Goal: Navigation & Orientation: Find specific page/section

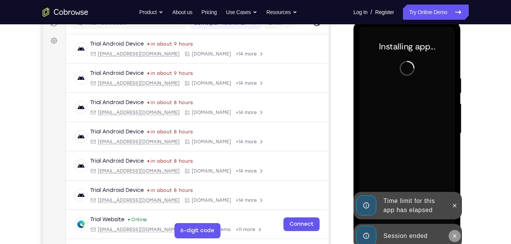
click at [456, 239] on icon at bounding box center [455, 236] width 6 height 6
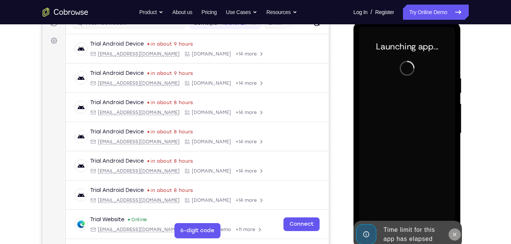
click at [455, 234] on icon at bounding box center [454, 234] width 3 height 3
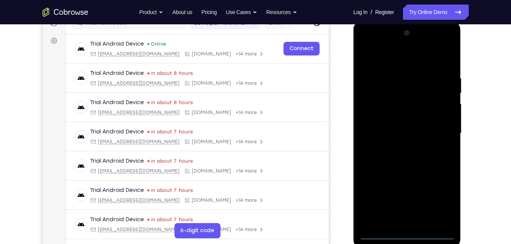
click at [405, 231] on div at bounding box center [407, 133] width 96 height 213
click at [405, 234] on div at bounding box center [407, 133] width 96 height 213
click at [440, 201] on div at bounding box center [407, 133] width 96 height 213
click at [372, 59] on div at bounding box center [407, 133] width 96 height 213
click at [443, 134] on div at bounding box center [407, 133] width 96 height 213
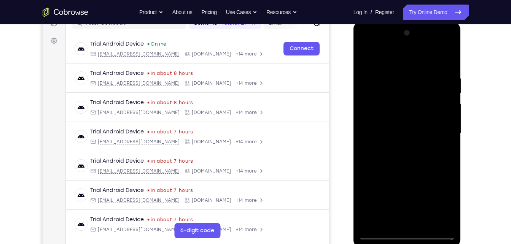
click at [402, 224] on div at bounding box center [407, 133] width 96 height 213
click at [400, 221] on div at bounding box center [407, 133] width 96 height 213
click at [382, 236] on div at bounding box center [407, 133] width 96 height 213
click at [407, 123] on div at bounding box center [407, 133] width 96 height 213
click at [394, 122] on div at bounding box center [407, 133] width 96 height 213
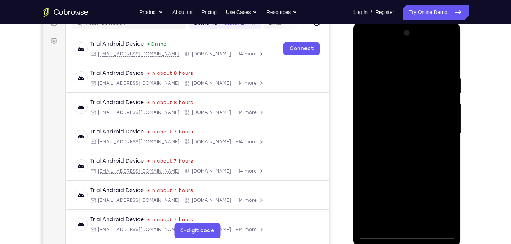
click at [392, 133] on div at bounding box center [407, 133] width 96 height 213
click at [392, 156] on div at bounding box center [407, 133] width 96 height 213
click at [413, 166] on div at bounding box center [407, 133] width 96 height 213
drag, startPoint x: 441, startPoint y: 81, endPoint x: 384, endPoint y: 78, distance: 57.5
click at [384, 78] on div at bounding box center [407, 133] width 96 height 213
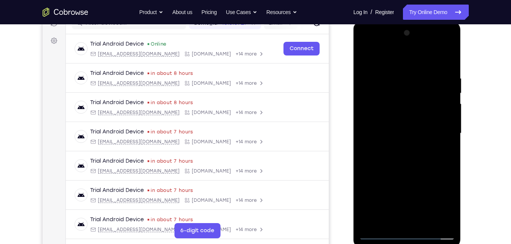
click at [366, 49] on div at bounding box center [407, 133] width 96 height 213
click at [397, 118] on div at bounding box center [407, 133] width 96 height 213
click at [395, 133] on div at bounding box center [407, 133] width 96 height 213
click at [376, 124] on div at bounding box center [407, 133] width 96 height 213
click at [432, 143] on div at bounding box center [407, 133] width 96 height 213
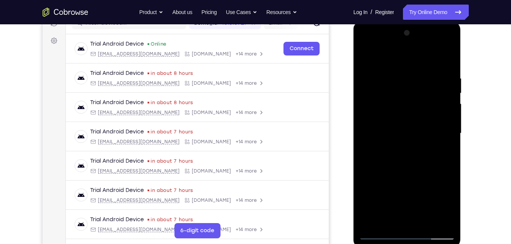
drag, startPoint x: 399, startPoint y: 63, endPoint x: 403, endPoint y: 43, distance: 20.7
click at [403, 43] on div at bounding box center [407, 133] width 96 height 213
drag, startPoint x: 408, startPoint y: 191, endPoint x: 412, endPoint y: 120, distance: 70.9
click at [412, 120] on div at bounding box center [407, 133] width 96 height 213
click at [420, 223] on div at bounding box center [407, 133] width 96 height 213
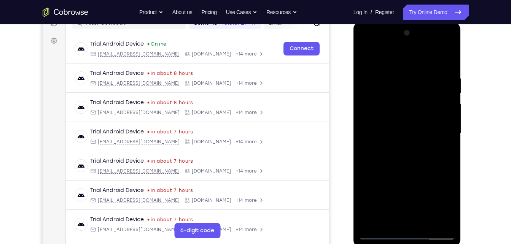
click at [419, 221] on div at bounding box center [407, 133] width 96 height 213
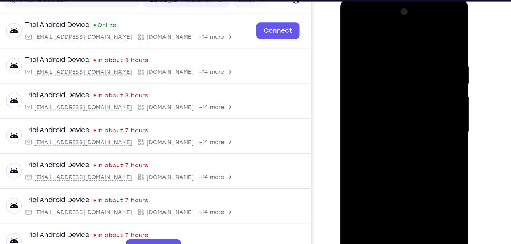
drag, startPoint x: 398, startPoint y: 162, endPoint x: 421, endPoint y: 100, distance: 66.2
click at [421, 100] on div at bounding box center [394, 110] width 96 height 213
click at [428, 83] on div at bounding box center [394, 110] width 96 height 213
drag, startPoint x: 418, startPoint y: 137, endPoint x: 437, endPoint y: 61, distance: 78.5
click at [437, 61] on div at bounding box center [394, 110] width 96 height 213
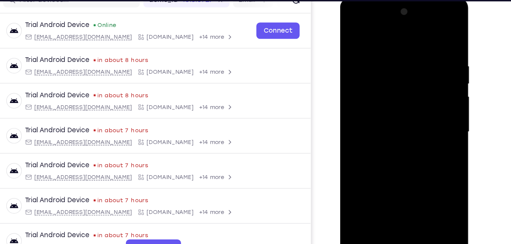
drag, startPoint x: 421, startPoint y: 131, endPoint x: 433, endPoint y: 42, distance: 89.2
click at [433, 42] on div at bounding box center [394, 110] width 96 height 213
drag, startPoint x: 428, startPoint y: 44, endPoint x: 430, endPoint y: 154, distance: 110.4
click at [430, 154] on div at bounding box center [394, 110] width 96 height 213
drag, startPoint x: 376, startPoint y: 118, endPoint x: 391, endPoint y: 38, distance: 81.2
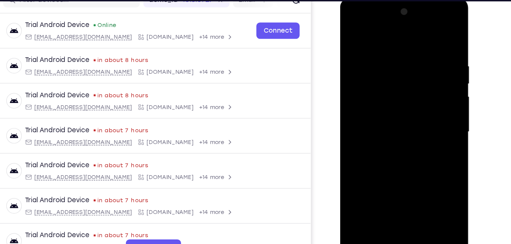
click at [391, 38] on div at bounding box center [394, 110] width 96 height 213
drag, startPoint x: 408, startPoint y: 50, endPoint x: 451, endPoint y: 220, distance: 175.0
click at [449, 220] on html "Online web based iOS Simulators and Android Emulators. Run iPhone, iPad, Mobile…" at bounding box center [394, 112] width 108 height 228
click at [422, 32] on div at bounding box center [394, 110] width 96 height 213
drag, startPoint x: 408, startPoint y: 87, endPoint x: 428, endPoint y: 38, distance: 52.2
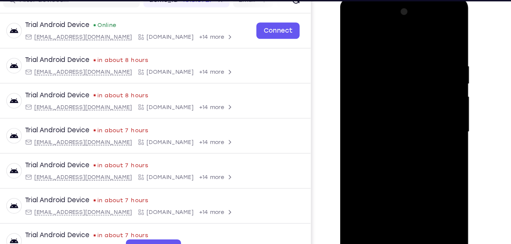
click at [428, 38] on div at bounding box center [394, 110] width 96 height 213
drag, startPoint x: 405, startPoint y: 83, endPoint x: 422, endPoint y: 49, distance: 38.1
click at [422, 49] on div at bounding box center [394, 110] width 96 height 213
drag, startPoint x: 408, startPoint y: 89, endPoint x: 427, endPoint y: 49, distance: 44.3
click at [427, 49] on div at bounding box center [394, 110] width 96 height 213
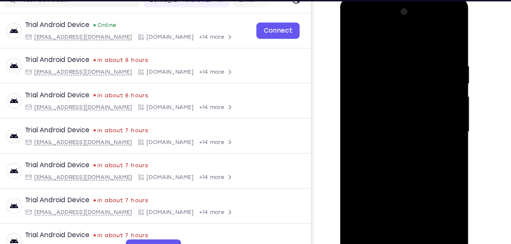
drag, startPoint x: 411, startPoint y: 81, endPoint x: 427, endPoint y: 26, distance: 57.3
click at [427, 26] on div at bounding box center [394, 110] width 96 height 213
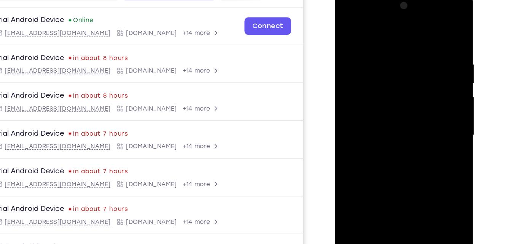
drag, startPoint x: 389, startPoint y: 63, endPoint x: 404, endPoint y: 16, distance: 49.4
click at [404, 16] on div at bounding box center [389, 103] width 96 height 213
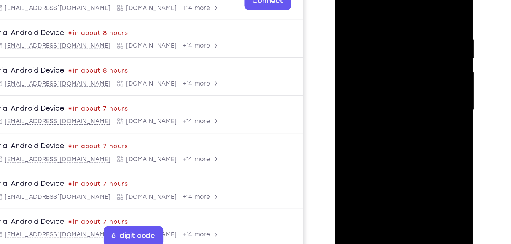
click at [359, 175] on div at bounding box center [389, 77] width 96 height 213
click at [359, 180] on div at bounding box center [389, 77] width 96 height 213
drag, startPoint x: 419, startPoint y: 83, endPoint x: 347, endPoint y: 97, distance: 72.9
click at [347, 97] on div at bounding box center [389, 77] width 96 height 213
drag, startPoint x: 427, startPoint y: 73, endPoint x: 337, endPoint y: 83, distance: 90.8
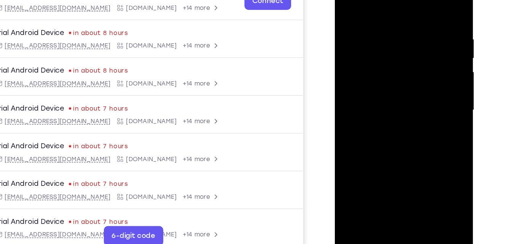
click at [337, 83] on div at bounding box center [389, 79] width 108 height 227
drag, startPoint x: 413, startPoint y: 70, endPoint x: 325, endPoint y: 70, distance: 87.9
click at [335, 70] on html "Online web based iOS Simulators and Android Emulators. Run iPhone, iPad, Mobile…" at bounding box center [389, 80] width 108 height 228
drag, startPoint x: 422, startPoint y: 63, endPoint x: 330, endPoint y: 67, distance: 92.2
click at [335, 67] on html "Online web based iOS Simulators and Android Emulators. Run iPhone, iPad, Mobile…" at bounding box center [389, 80] width 108 height 228
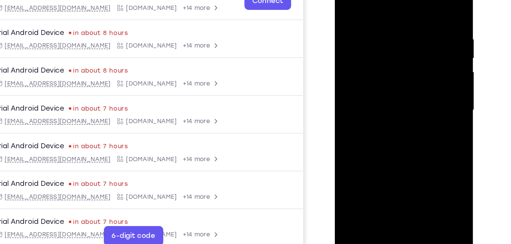
drag, startPoint x: 431, startPoint y: 70, endPoint x: 344, endPoint y: 76, distance: 87.4
click at [344, 76] on div at bounding box center [389, 77] width 96 height 213
drag, startPoint x: 430, startPoint y: 74, endPoint x: 359, endPoint y: 82, distance: 72.0
click at [359, 82] on div at bounding box center [389, 77] width 96 height 213
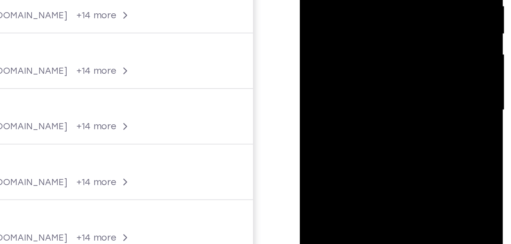
drag, startPoint x: 382, startPoint y: 2, endPoint x: 380, endPoint y: -1, distance: 4.0
click at [380, 0] on div at bounding box center [354, 9] width 96 height 213
click at [353, 57] on div at bounding box center [354, 9] width 96 height 213
drag, startPoint x: 390, startPoint y: 2, endPoint x: 342, endPoint y: 7, distance: 48.5
click at [342, 7] on div at bounding box center [354, 9] width 96 height 213
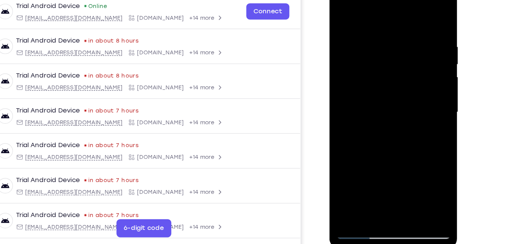
scroll to position [104, 0]
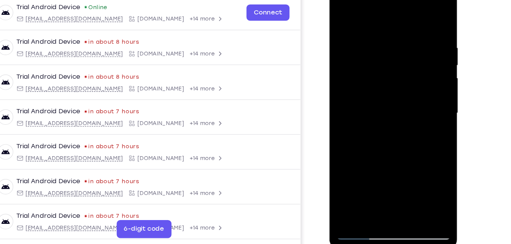
drag, startPoint x: 397, startPoint y: 74, endPoint x: 322, endPoint y: 76, distance: 75.0
click at [330, 76] on html "Online web based iOS Simulators and Android Emulators. Run iPhone, iPad, Mobile…" at bounding box center [384, 94] width 108 height 228
drag, startPoint x: 408, startPoint y: 69, endPoint x: 322, endPoint y: 73, distance: 86.8
click at [330, 73] on html "Online web based iOS Simulators and Android Emulators. Run iPhone, iPad, Mobile…" at bounding box center [384, 94] width 108 height 228
drag, startPoint x: 395, startPoint y: 86, endPoint x: 318, endPoint y: 93, distance: 77.1
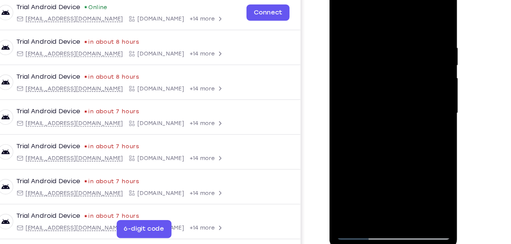
click at [330, 93] on html "Online web based iOS Simulators and Android Emulators. Run iPhone, iPad, Mobile…" at bounding box center [384, 94] width 108 height 228
drag, startPoint x: 413, startPoint y: 81, endPoint x: 311, endPoint y: 77, distance: 102.0
click at [330, 77] on html "Online web based iOS Simulators and Android Emulators. Run iPhone, iPad, Mobile…" at bounding box center [384, 94] width 108 height 228
drag, startPoint x: 398, startPoint y: 80, endPoint x: 312, endPoint y: 82, distance: 86.8
click at [330, 82] on html "Online web based iOS Simulators and Android Emulators. Run iPhone, iPad, Mobile…" at bounding box center [384, 94] width 108 height 228
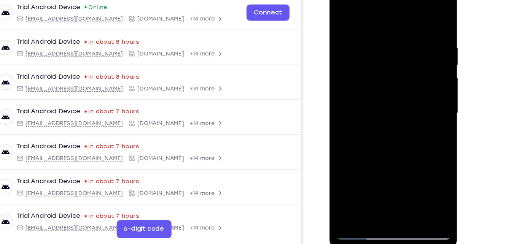
drag, startPoint x: 383, startPoint y: 90, endPoint x: 431, endPoint y: 85, distance: 47.9
click at [431, 85] on div at bounding box center [383, 92] width 96 height 213
drag, startPoint x: 431, startPoint y: 85, endPoint x: 354, endPoint y: 96, distance: 78.1
click at [354, 96] on div at bounding box center [383, 92] width 96 height 213
drag, startPoint x: 392, startPoint y: 97, endPoint x: 309, endPoint y: 107, distance: 83.5
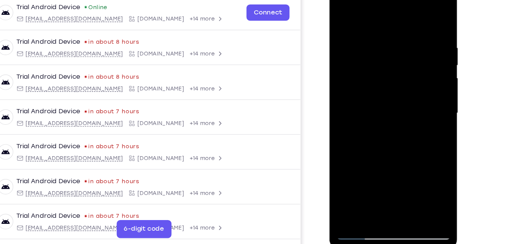
click at [330, 107] on html "Online web based iOS Simulators and Android Emulators. Run iPhone, iPad, Mobile…" at bounding box center [384, 94] width 108 height 228
drag, startPoint x: 414, startPoint y: 76, endPoint x: 355, endPoint y: 86, distance: 59.9
click at [355, 86] on div at bounding box center [383, 92] width 96 height 213
drag, startPoint x: 427, startPoint y: 78, endPoint x: 330, endPoint y: 80, distance: 96.7
click at [330, 80] on div at bounding box center [384, 93] width 108 height 227
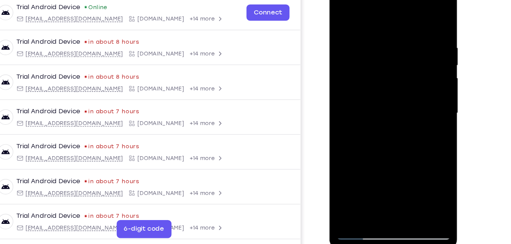
drag, startPoint x: 411, startPoint y: 73, endPoint x: 314, endPoint y: 78, distance: 96.4
click at [330, 78] on html "Online web based iOS Simulators and Android Emulators. Run iPhone, iPad, Mobile…" at bounding box center [384, 94] width 108 height 228
drag, startPoint x: 399, startPoint y: 79, endPoint x: 299, endPoint y: 92, distance: 101.0
click at [330, 92] on html "Online web based iOS Simulators and Android Emulators. Run iPhone, iPad, Mobile…" at bounding box center [384, 94] width 108 height 228
drag, startPoint x: 387, startPoint y: 84, endPoint x: 250, endPoint y: 91, distance: 137.9
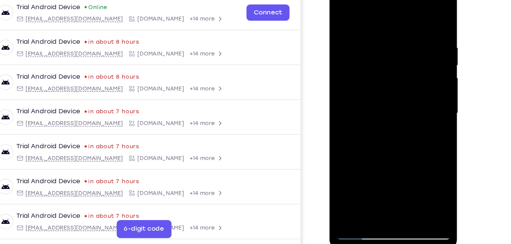
click at [330, 91] on html "Online web based iOS Simulators and Android Emulators. Run iPhone, iPad, Mobile…" at bounding box center [384, 94] width 108 height 228
click at [340, 17] on div at bounding box center [383, 92] width 96 height 213
drag, startPoint x: 387, startPoint y: 137, endPoint x: 406, endPoint y: 47, distance: 91.7
click at [406, 47] on div at bounding box center [383, 92] width 96 height 213
drag, startPoint x: 399, startPoint y: 46, endPoint x: 422, endPoint y: 198, distance: 153.9
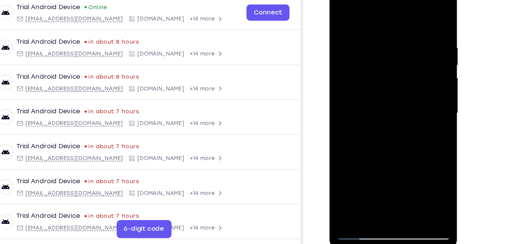
click at [422, 198] on div at bounding box center [383, 92] width 96 height 213
drag, startPoint x: 391, startPoint y: 32, endPoint x: 446, endPoint y: 183, distance: 160.9
click at [438, 183] on html "Online web based iOS Simulators and Android Emulators. Run iPhone, iPad, Mobile…" at bounding box center [384, 94] width 108 height 228
click at [371, 126] on div at bounding box center [383, 92] width 96 height 213
drag, startPoint x: 385, startPoint y: 153, endPoint x: 385, endPoint y: 19, distance: 134.0
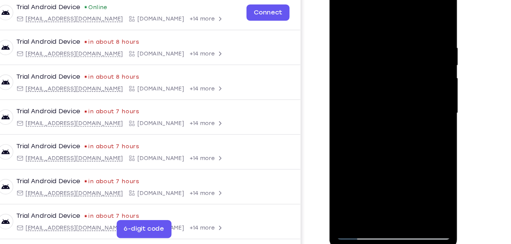
click at [385, 19] on div at bounding box center [383, 92] width 96 height 213
drag, startPoint x: 374, startPoint y: 123, endPoint x: 389, endPoint y: 9, distance: 114.7
click at [389, 9] on div at bounding box center [383, 92] width 96 height 213
drag, startPoint x: 417, startPoint y: 39, endPoint x: 353, endPoint y: 43, distance: 63.7
click at [353, 43] on div at bounding box center [383, 92] width 96 height 213
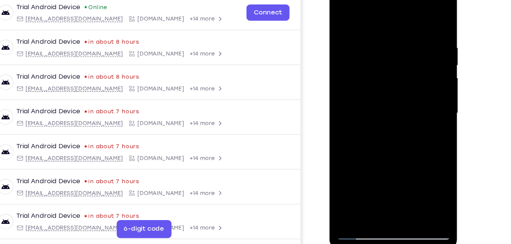
scroll to position [104, 0]
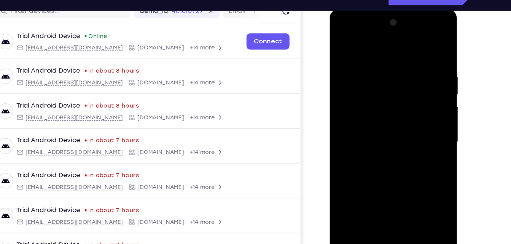
drag, startPoint x: 396, startPoint y: 130, endPoint x: 397, endPoint y: 178, distance: 48.7
click at [397, 178] on div at bounding box center [383, 120] width 96 height 213
drag, startPoint x: 416, startPoint y: 87, endPoint x: 332, endPoint y: 96, distance: 84.6
click at [332, 96] on div at bounding box center [384, 121] width 108 height 227
